Goal: Task Accomplishment & Management: Manage account settings

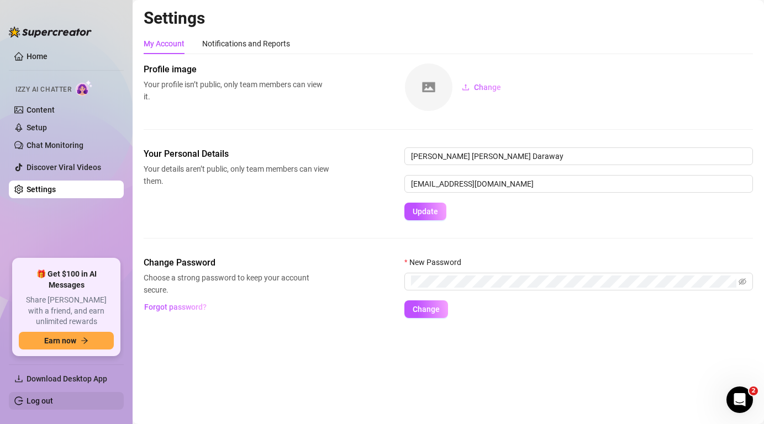
click at [53, 400] on link "Log out" at bounding box center [40, 401] width 27 height 9
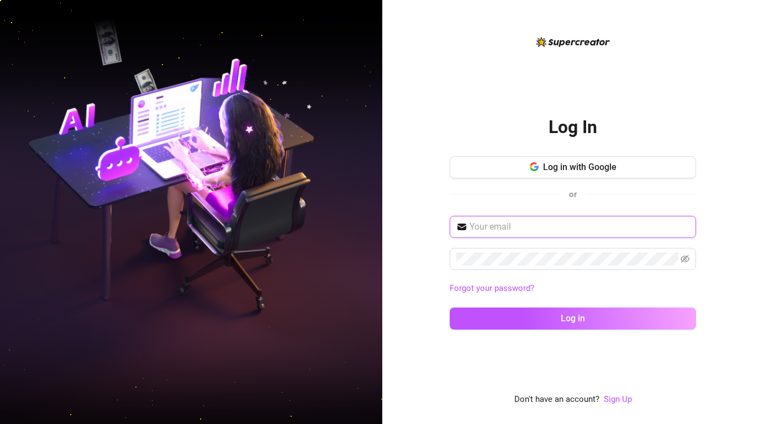
click at [531, 231] on input "text" at bounding box center [580, 227] width 220 height 13
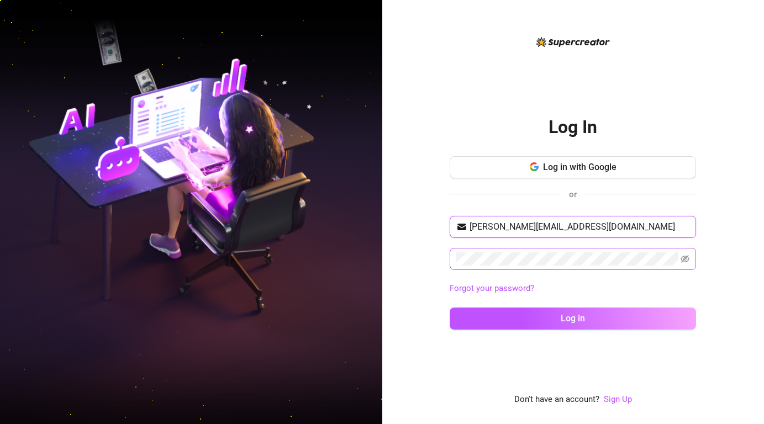
type input "[PERSON_NAME][EMAIL_ADDRESS][DOMAIN_NAME]"
click at [687, 257] on icon "eye-invisible" at bounding box center [685, 259] width 9 height 9
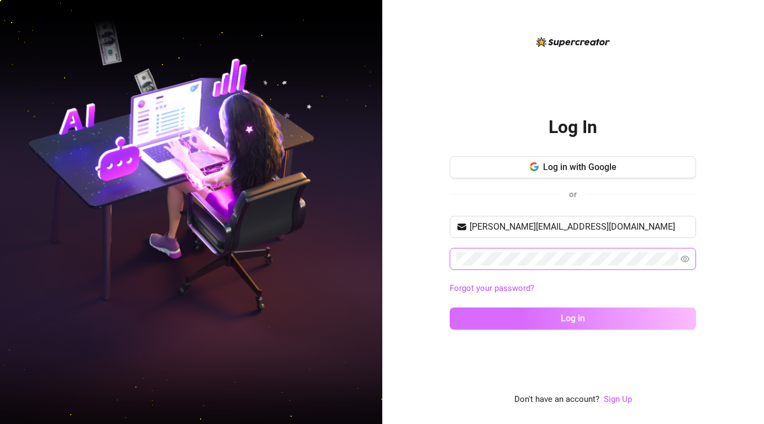
click at [612, 321] on button "Log in" at bounding box center [573, 319] width 246 height 22
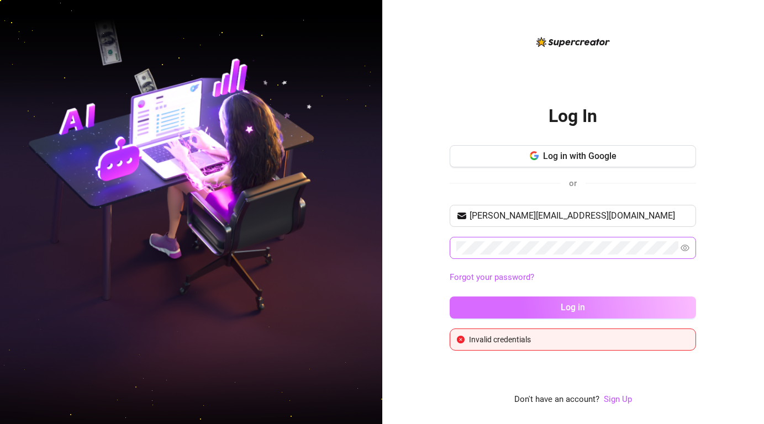
click at [605, 308] on button "Log in" at bounding box center [573, 308] width 246 height 22
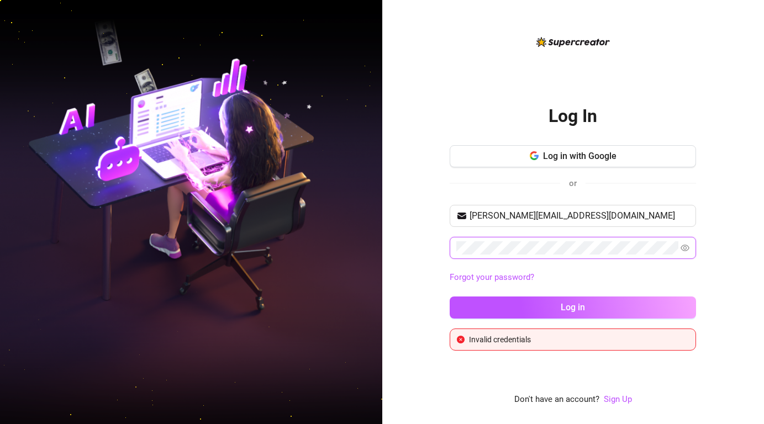
click at [450, 297] on button "Log in" at bounding box center [573, 308] width 246 height 22
